Goal: Task Accomplishment & Management: Manage account settings

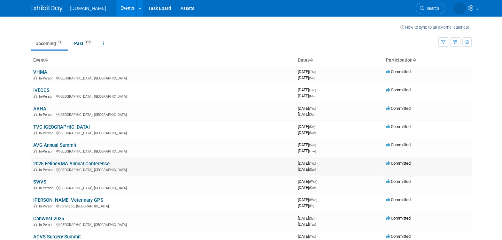
click at [82, 168] on div "In-Person Portland, OR" at bounding box center [163, 169] width 260 height 5
click at [70, 166] on td "2025 FelineVMA Annual Conference In-Person Portland, OR" at bounding box center [163, 167] width 265 height 18
click at [62, 161] on link "2025 FelineVMA Annual Conference" at bounding box center [71, 164] width 76 height 6
click at [37, 182] on link "SWVS" at bounding box center [39, 182] width 13 height 6
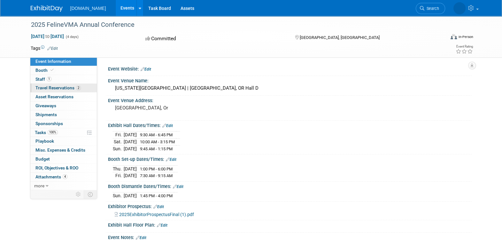
click at [63, 88] on span "Travel Reservations 2" at bounding box center [57, 87] width 45 height 5
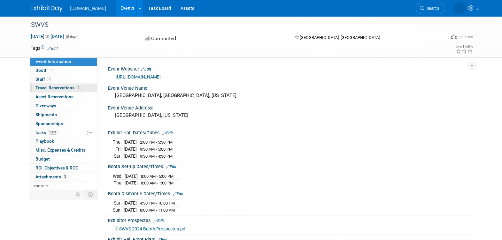
click at [60, 87] on span "Travel Reservations 2" at bounding box center [57, 87] width 45 height 5
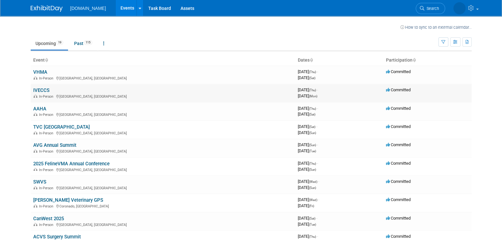
click at [41, 92] on link "IVECCS" at bounding box center [41, 91] width 16 height 6
click at [77, 96] on div "In-Person [GEOGRAPHIC_DATA], [GEOGRAPHIC_DATA]" at bounding box center [163, 96] width 260 height 5
click at [48, 93] on td "IVECCS In-Person [GEOGRAPHIC_DATA], [GEOGRAPHIC_DATA]" at bounding box center [163, 93] width 265 height 18
click at [51, 91] on td "IVECCS In-Person [GEOGRAPHIC_DATA], [GEOGRAPHIC_DATA]" at bounding box center [163, 93] width 265 height 18
click at [42, 92] on link "IVECCS" at bounding box center [41, 91] width 16 height 6
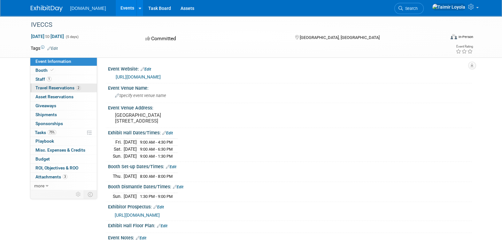
click at [66, 89] on span "Travel Reservations 2" at bounding box center [57, 87] width 45 height 5
